Goal: Task Accomplishment & Management: Use online tool/utility

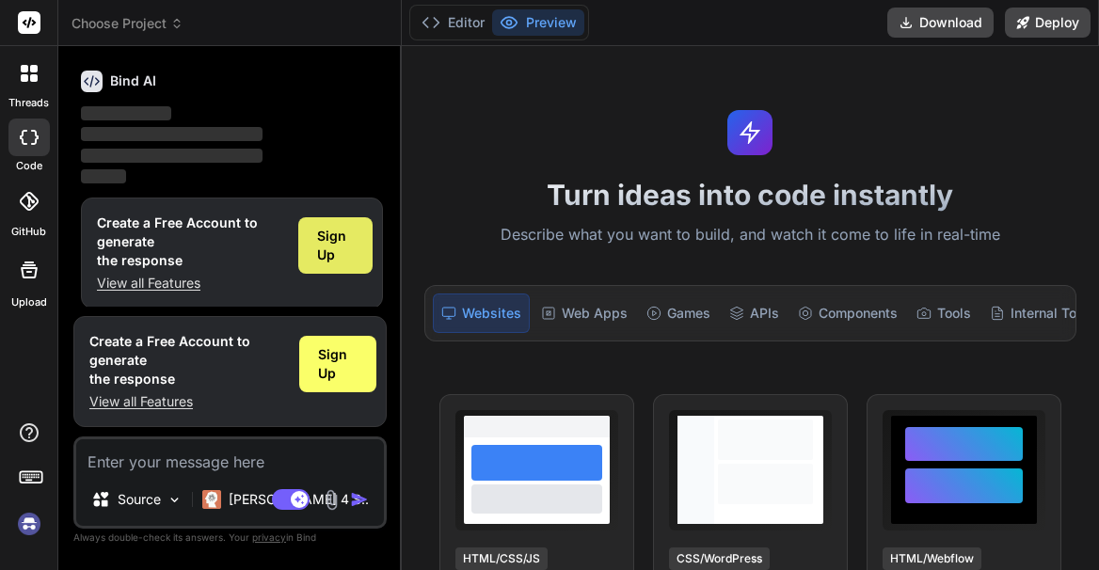
scroll to position [79, 0]
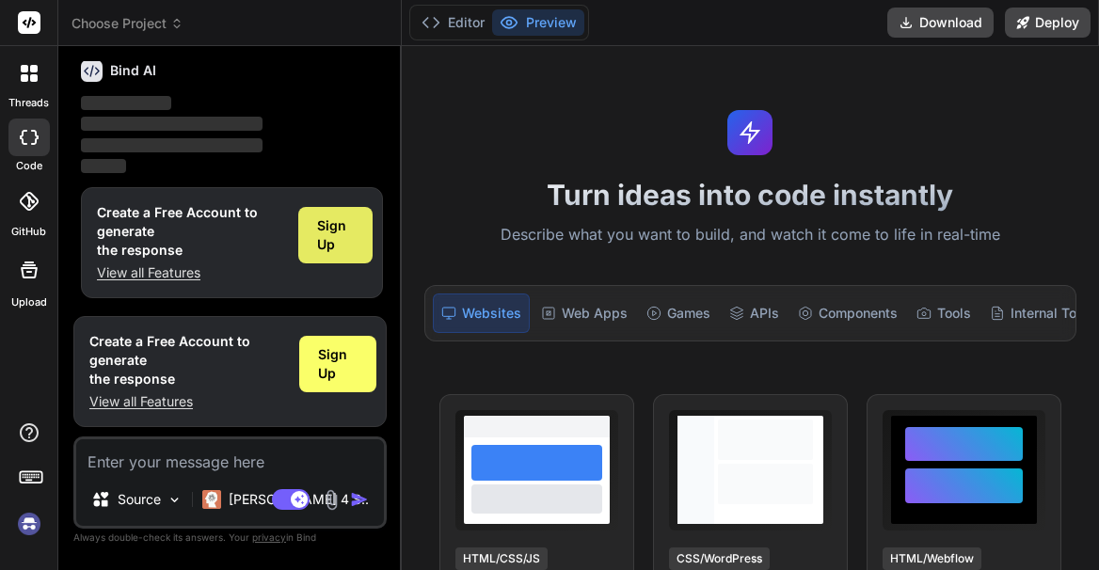
click at [325, 230] on span "Sign Up" at bounding box center [335, 235] width 37 height 38
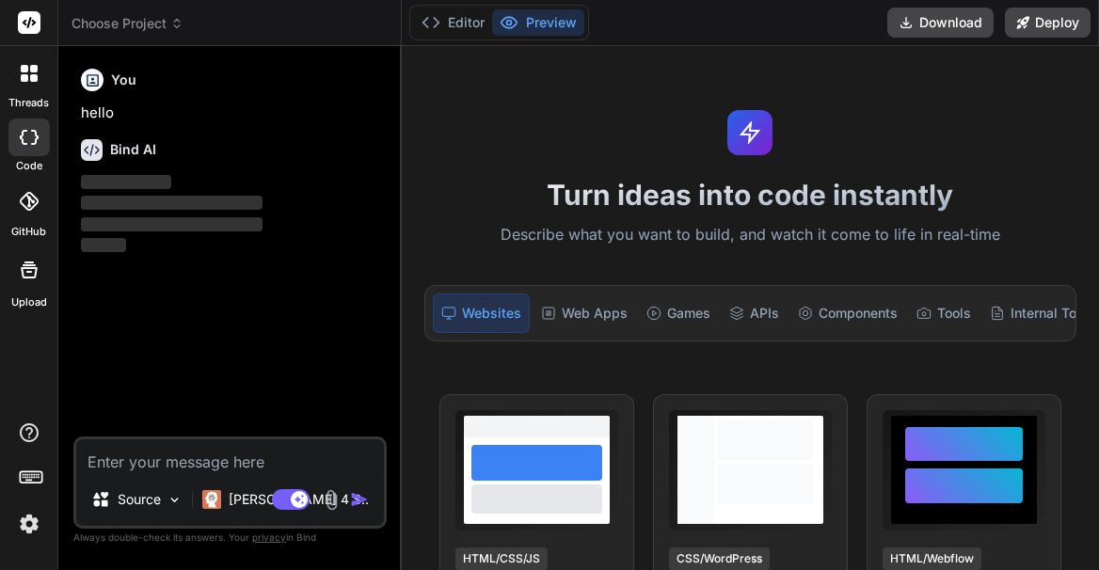
scroll to position [0, 0]
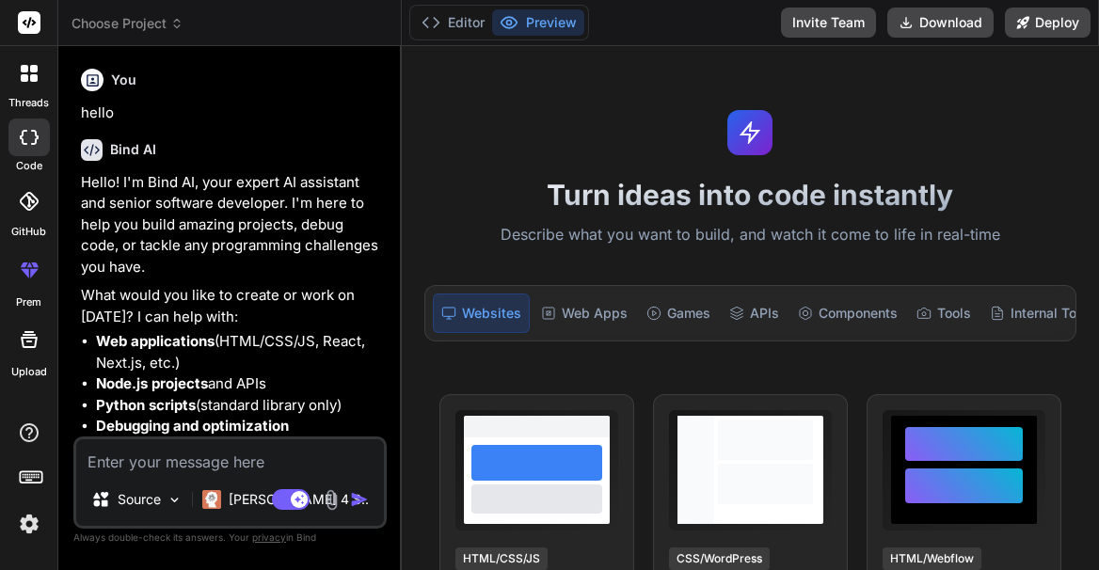
type textarea "x"
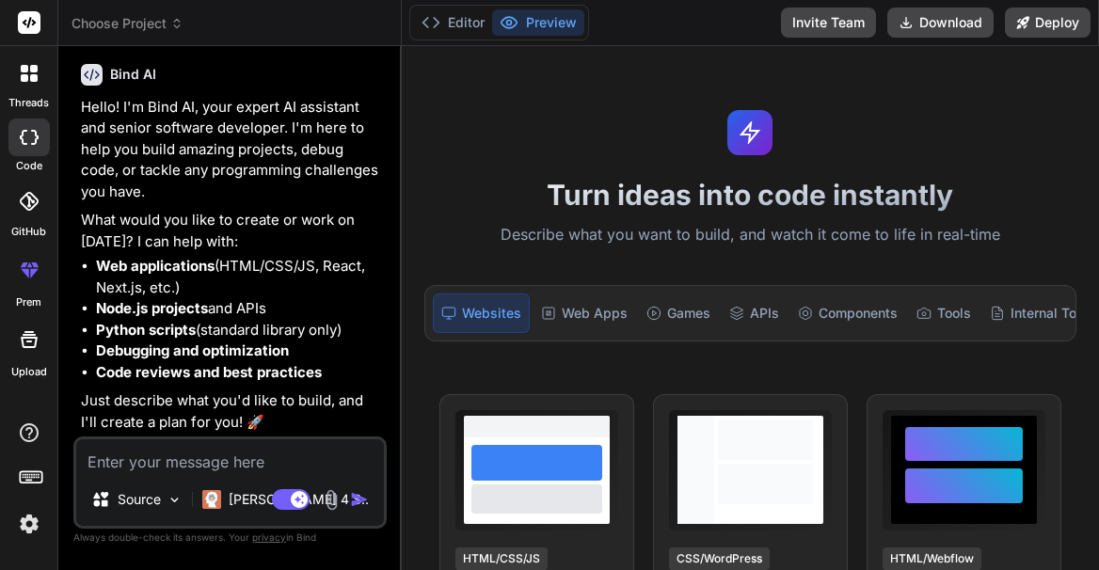
scroll to position [40, 0]
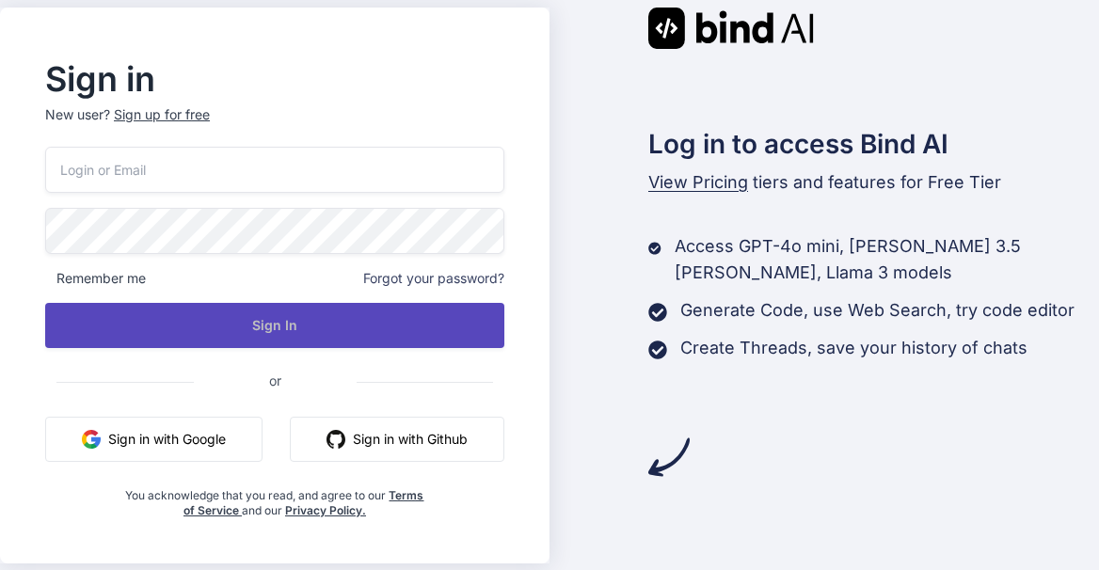
click at [281, 322] on button "Sign In" at bounding box center [274, 325] width 459 height 45
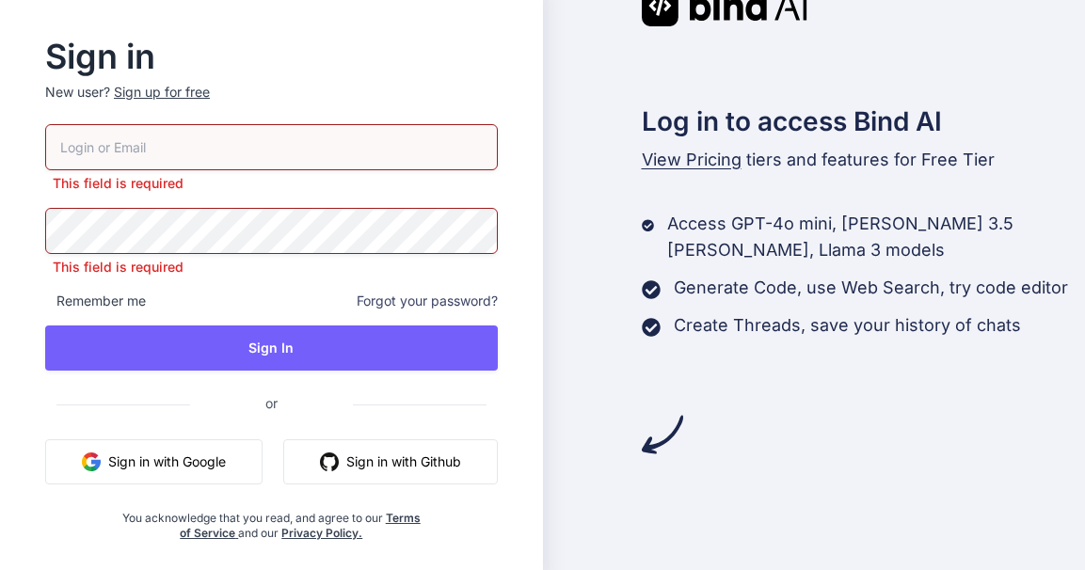
click at [158, 457] on button "Sign in with Google" at bounding box center [153, 462] width 217 height 45
